Goal: Task Accomplishment & Management: Manage account settings

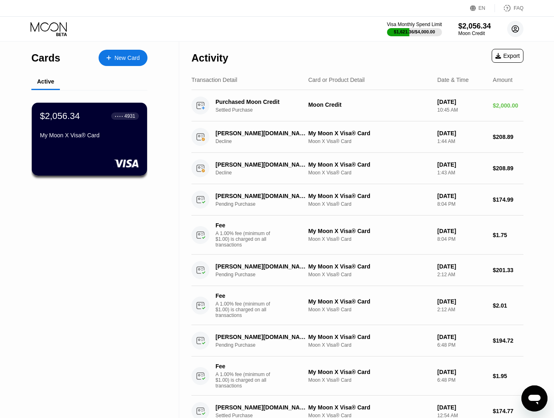
click at [514, 34] on circle at bounding box center [516, 29] width 16 height 16
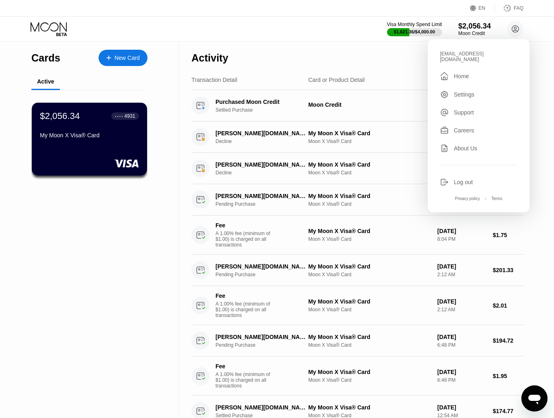
click at [461, 179] on div "Log out" at bounding box center [463, 182] width 19 height 7
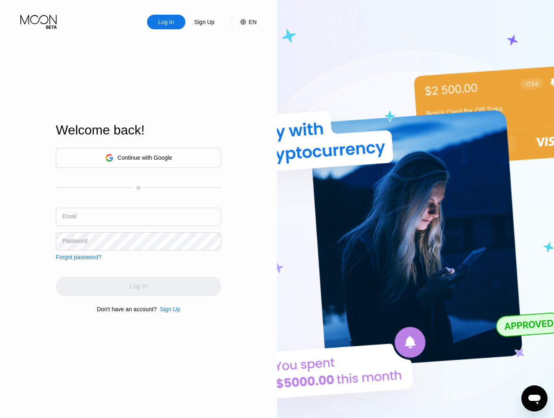
type input "[EMAIL_ADDRESS][DOMAIN_NAME]"
click at [67, 49] on div "Welcome back! Continue with Google or Email vanesa@digitalcointreeltd.com Passw…" at bounding box center [139, 218] width 166 height 460
